Goal: Information Seeking & Learning: Learn about a topic

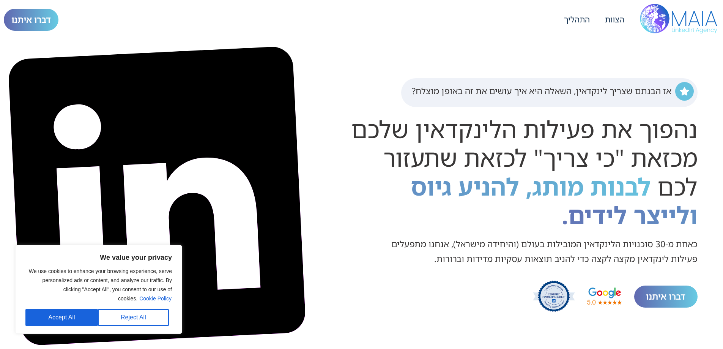
scroll to position [873, 0]
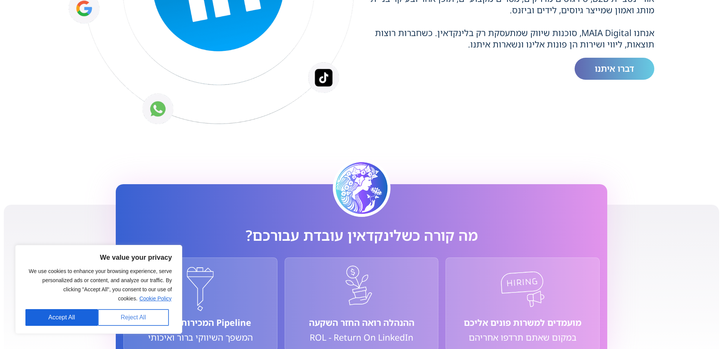
click at [128, 317] on button "Reject All" at bounding box center [133, 317] width 71 height 17
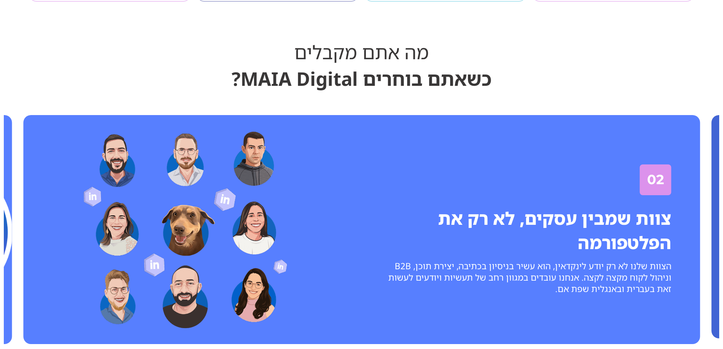
scroll to position [2089, 0]
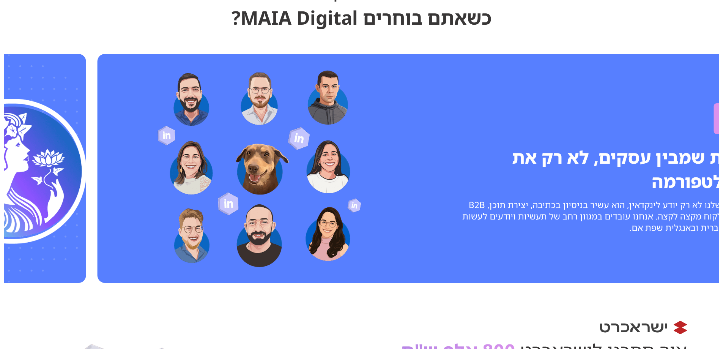
click at [421, 144] on div "2 / 4" at bounding box center [259, 168] width 323 height 206
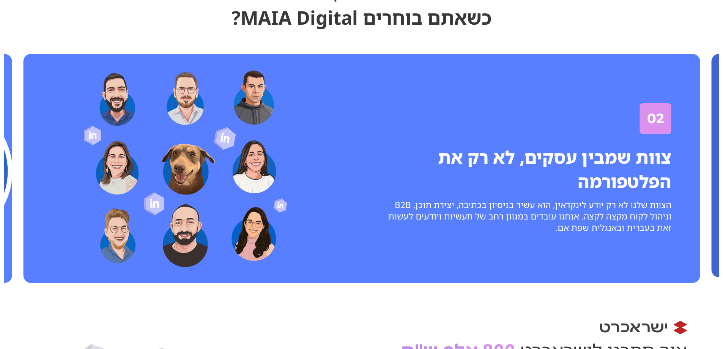
click at [295, 168] on img "2 / 4" at bounding box center [184, 168] width 219 height 206
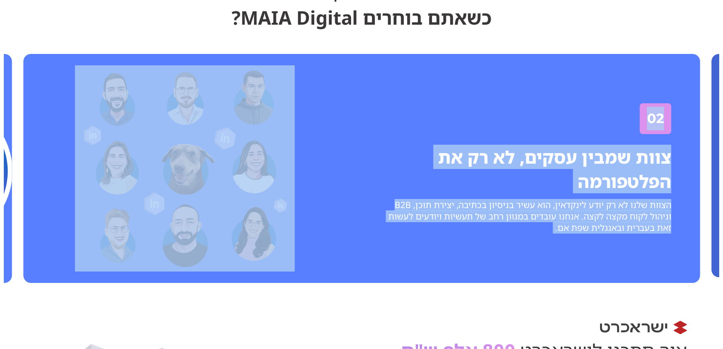
drag, startPoint x: 281, startPoint y: 172, endPoint x: 504, endPoint y: 172, distance: 222.9
click at [499, 172] on div "03 דוח"ות שמתמקדים בתוצאות עסקיות כמובן שאנחנו מודדים מעורבות, חשיפות, CPC ואת …" at bounding box center [362, 168] width 716 height 237
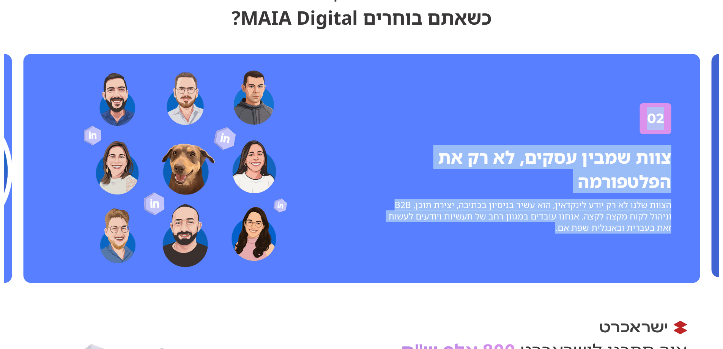
click at [267, 253] on img "2 / 4" at bounding box center [184, 168] width 219 height 206
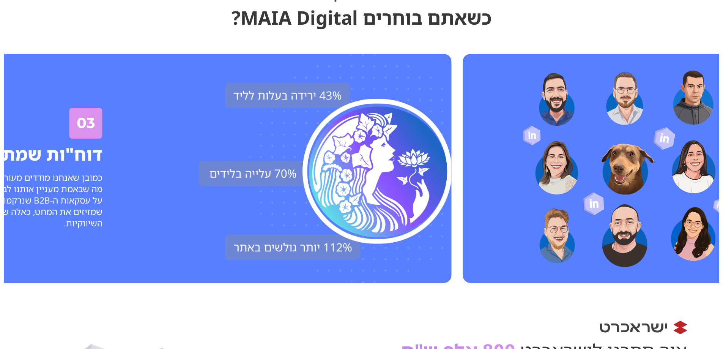
click at [595, 253] on div "2 / 4" at bounding box center [624, 168] width 323 height 206
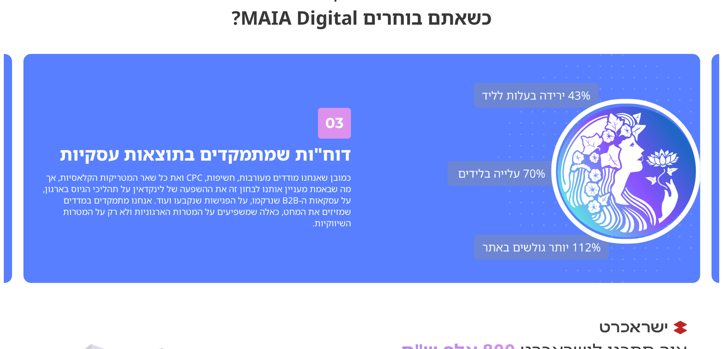
click at [0, 278] on div "מה אתם מקבלים כשאתם בוחרים MAIA Digital? 03 דוח"ות שמתמקדים בתוצאות עסקיות כמוב…" at bounding box center [361, 131] width 723 height 320
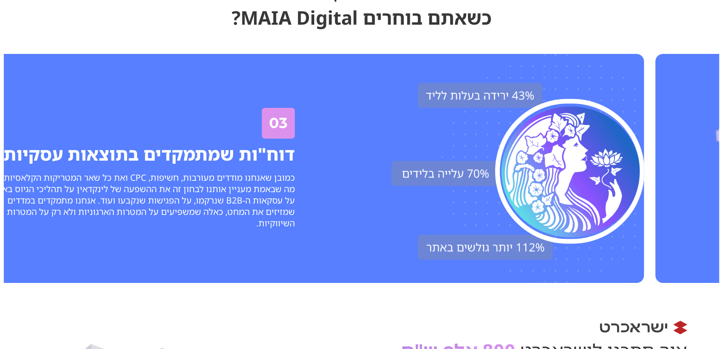
click at [40, 275] on div "03 דוח"ות שמתמקדים בתוצאות עסקיות כמובן שאנחנו מודדים מעורבות, חשיפות, CPC ואת …" at bounding box center [138, 168] width 342 height 229
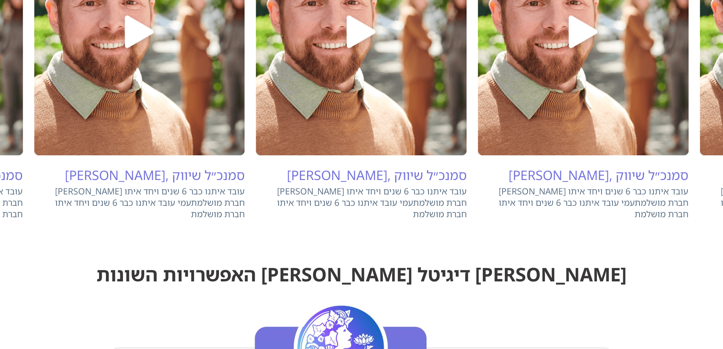
scroll to position [4443, 0]
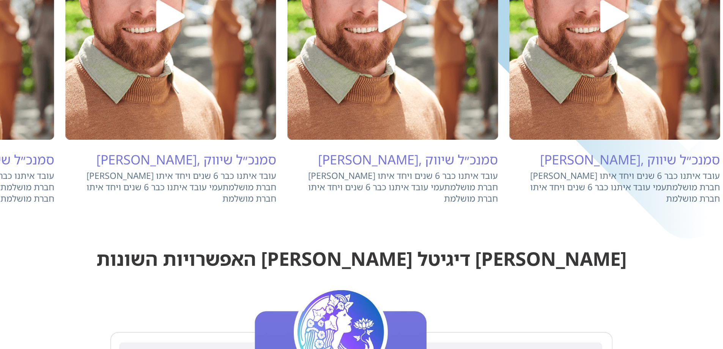
click at [315, 156] on div "[PERSON_NAME], סמנכ״ל שיווק [PERSON_NAME] עובד איתנו כבר 6 שנים ויחד איתו חברת …" at bounding box center [393, 48] width 211 height 312
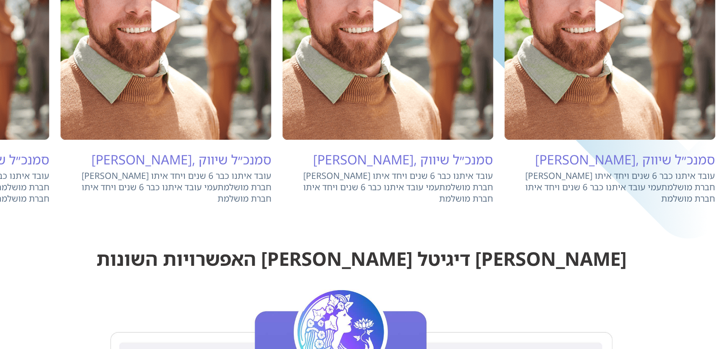
click at [313, 158] on div "[PERSON_NAME], סמנכ״ל שיווק [PERSON_NAME] עובד איתנו כבר 6 שנים ויחד איתו חברת …" at bounding box center [388, 48] width 211 height 312
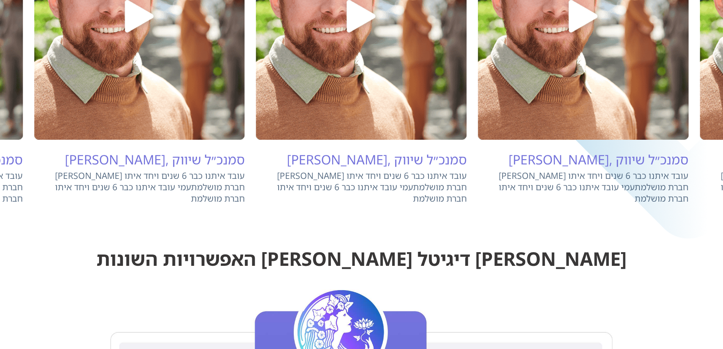
click at [478, 140] on img "2 / 4" at bounding box center [583, 16] width 211 height 248
click at [506, 108] on img "2 / 4" at bounding box center [583, 16] width 211 height 248
click at [563, 26] on img "2 / 4" at bounding box center [583, 16] width 211 height 248
click at [582, 27] on img "2 / 4" at bounding box center [583, 16] width 211 height 248
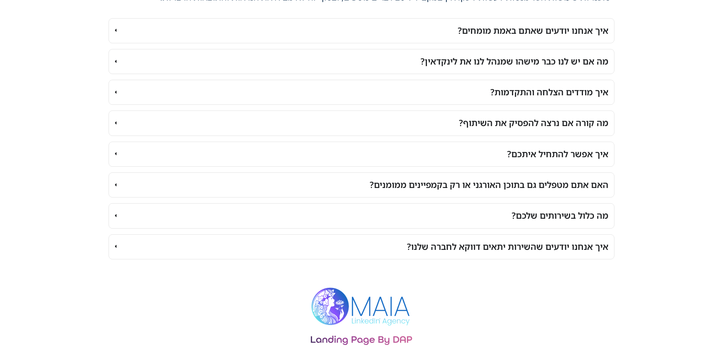
scroll to position [5959, 0]
drag, startPoint x: 385, startPoint y: 339, endPoint x: 392, endPoint y: 340, distance: 6.8
click at [385, 339] on img at bounding box center [361, 340] width 101 height 10
click at [400, 340] on img at bounding box center [361, 340] width 101 height 10
click at [385, 340] on img at bounding box center [361, 340] width 101 height 10
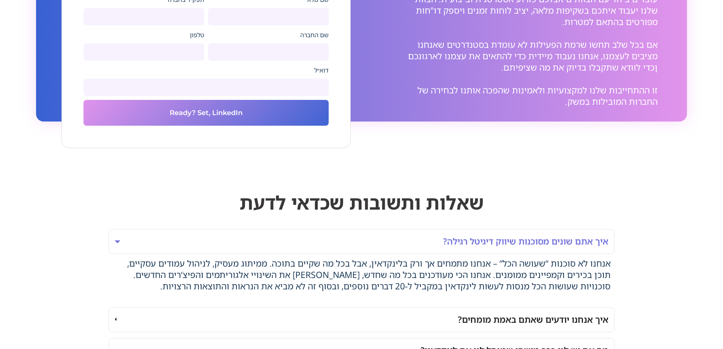
scroll to position [5655, 0]
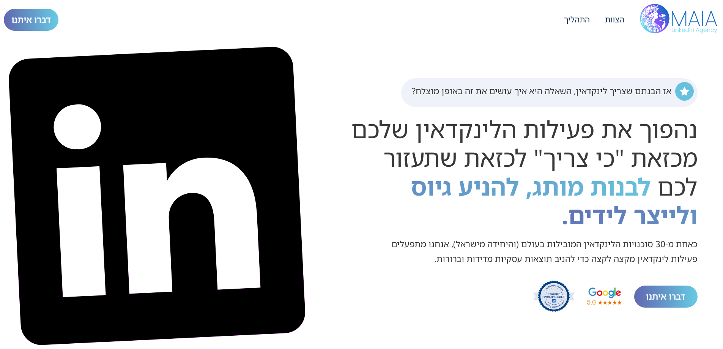
drag, startPoint x: 268, startPoint y: 124, endPoint x: 335, endPoint y: 104, distance: 69.5
click at [335, 104] on div "אז הבנתם שצריך לינקדאין, השאלה היא איך עושים את זה באופן מוצלח? נהפוך את פעילות…" at bounding box center [362, 196] width 716 height 314
